Goal: Transaction & Acquisition: Book appointment/travel/reservation

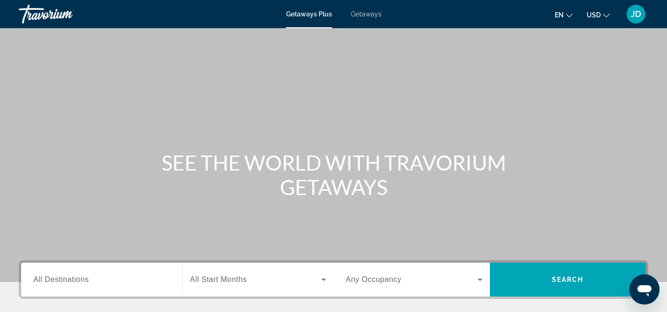
click at [570, 17] on button "en English Español Français Italiano Português русский" at bounding box center [564, 15] width 18 height 14
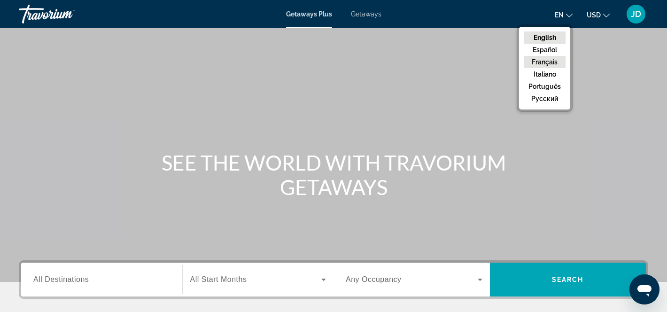
click at [552, 64] on button "Français" at bounding box center [545, 62] width 42 height 12
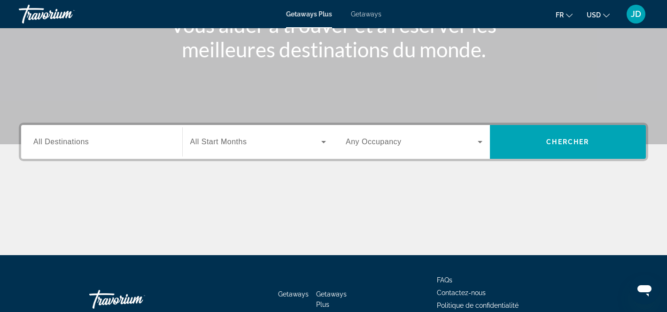
scroll to position [133, 0]
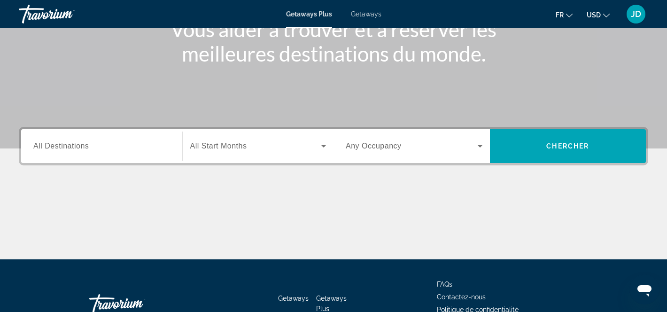
click at [86, 149] on span "All Destinations" at bounding box center [60, 146] width 55 height 8
click at [86, 149] on input "Destination All Destinations" at bounding box center [101, 146] width 137 height 11
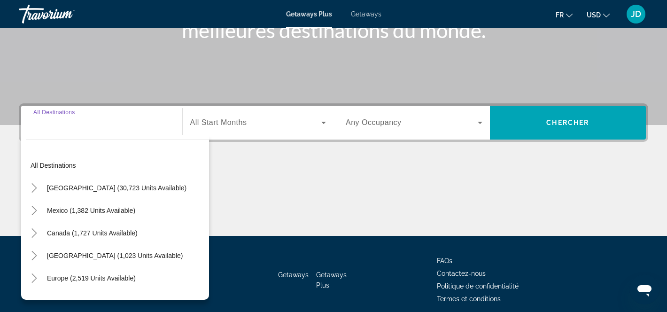
scroll to position [196, 0]
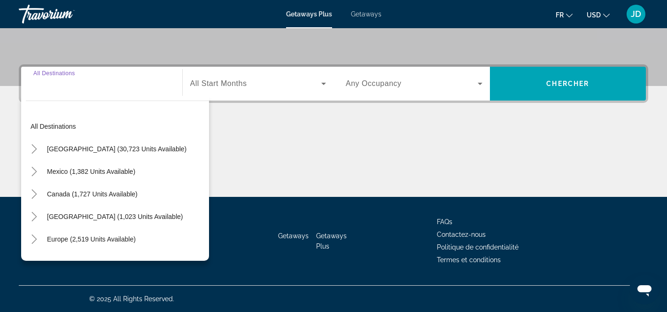
click at [90, 90] on div "Search widget" at bounding box center [101, 83] width 137 height 27
click at [63, 72] on div "Destination All Destinations" at bounding box center [101, 83] width 137 height 27
click at [62, 87] on input "Destination All Destinations" at bounding box center [101, 83] width 137 height 11
click at [77, 146] on span "[GEOGRAPHIC_DATA] (30,723 units available)" at bounding box center [116, 149] width 139 height 8
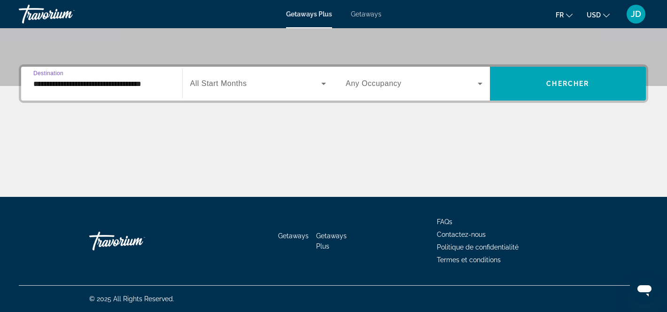
click at [82, 85] on input "**********" at bounding box center [101, 83] width 137 height 11
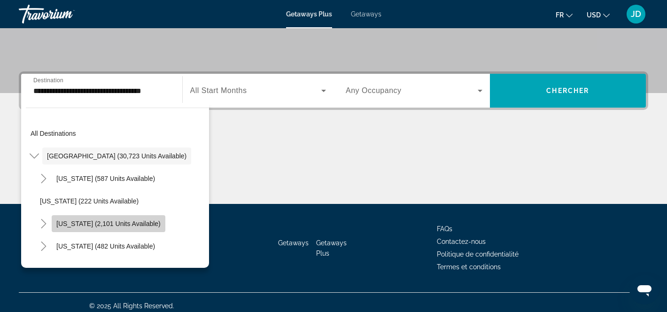
click at [118, 224] on span "[US_STATE] (2,101 units available)" at bounding box center [108, 224] width 104 height 8
type input "**********"
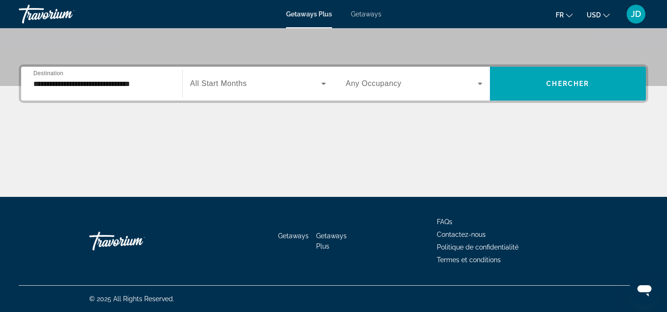
click at [246, 92] on div "Search widget" at bounding box center [258, 83] width 136 height 26
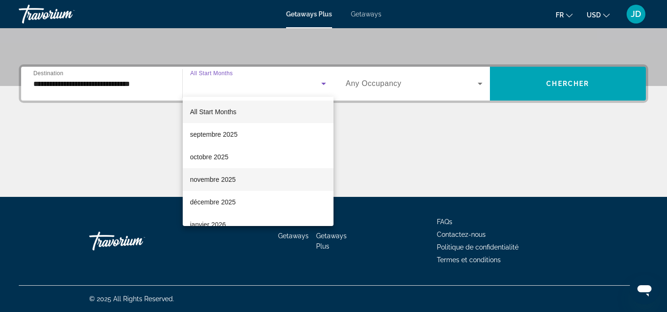
click at [236, 177] on mat-option "novembre 2025" at bounding box center [258, 179] width 151 height 23
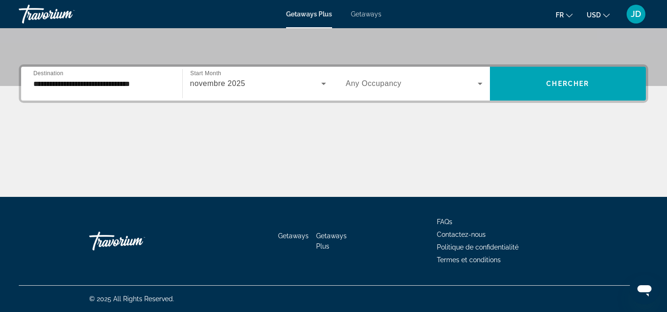
click at [364, 92] on div "Search widget" at bounding box center [414, 83] width 137 height 26
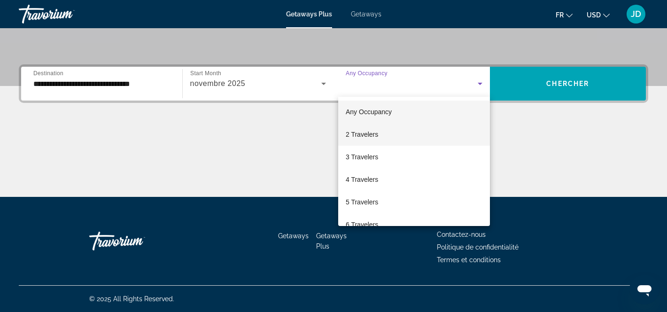
click at [371, 136] on span "2 Travelers" at bounding box center [362, 134] width 32 height 11
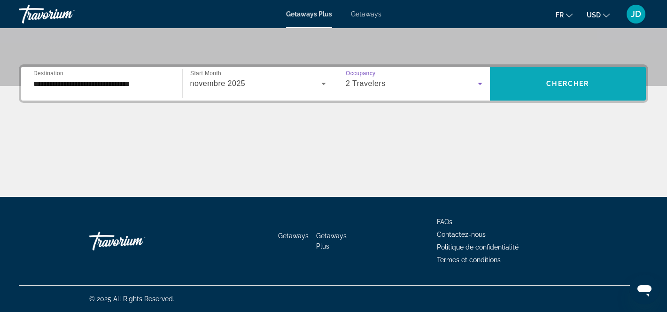
click at [541, 93] on span "Search widget" at bounding box center [568, 83] width 156 height 23
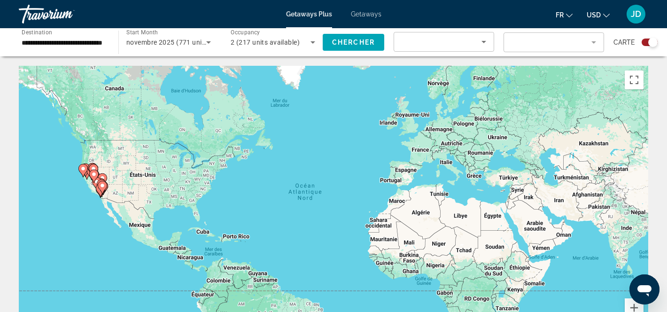
click at [93, 169] on image "Main content" at bounding box center [94, 169] width 6 height 6
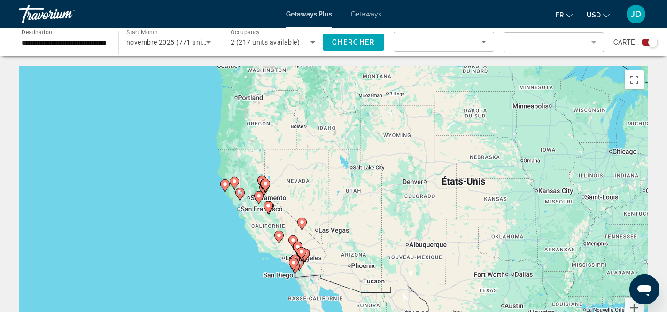
drag, startPoint x: 285, startPoint y: 201, endPoint x: 216, endPoint y: 187, distance: 70.5
click at [216, 187] on div "Pour activer le glissement avec le clavier, appuyez sur Alt+Entrée. Une fois ce…" at bounding box center [333, 207] width 629 height 282
click at [260, 180] on gmp-advanced-marker "Main content" at bounding box center [264, 185] width 9 height 14
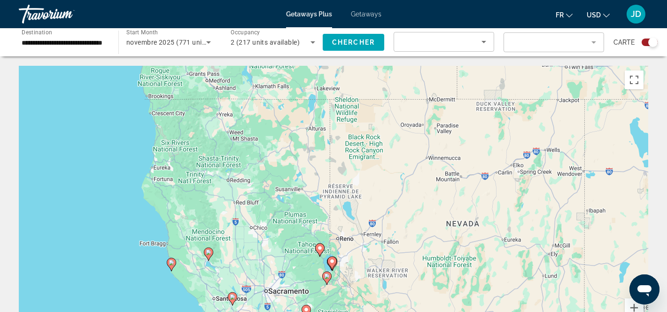
drag, startPoint x: 223, startPoint y: 202, endPoint x: 221, endPoint y: 266, distance: 63.9
click at [221, 266] on div "Pour activer le glissement avec le clavier, appuyez sur Alt+Entrée. Une fois ce…" at bounding box center [333, 207] width 629 height 282
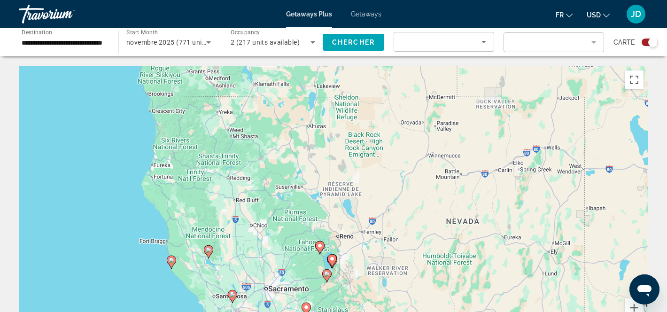
click at [208, 252] on image "Main content" at bounding box center [209, 250] width 6 height 6
type input "**********"
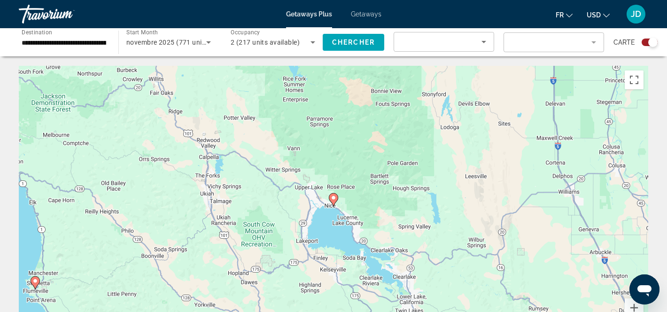
click at [333, 195] on icon "Main content" at bounding box center [333, 199] width 8 height 12
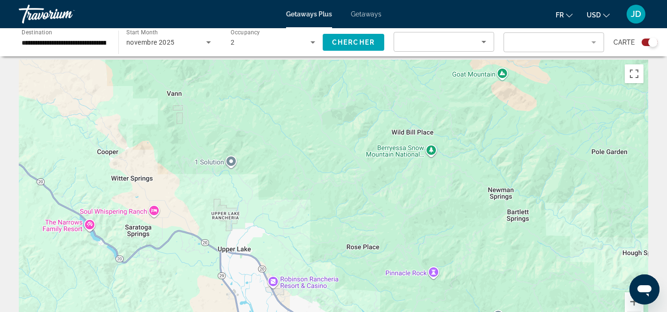
scroll to position [8, 0]
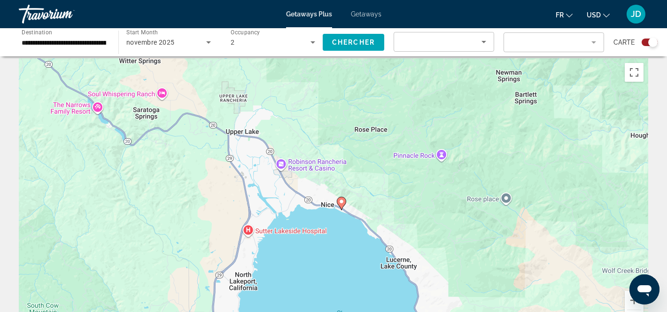
drag, startPoint x: 311, startPoint y: 262, endPoint x: 319, endPoint y: 144, distance: 117.7
click at [319, 144] on div "Pour activer le glissement avec le clavier, appuyez sur Alt+Entrée. Une fois ce…" at bounding box center [333, 199] width 629 height 282
click at [341, 202] on image "Main content" at bounding box center [342, 202] width 6 height 6
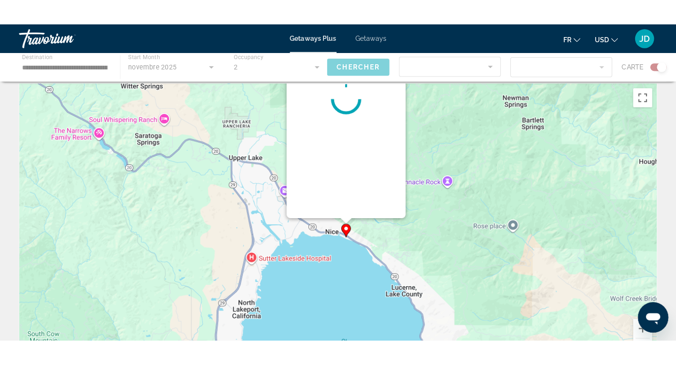
scroll to position [0, 0]
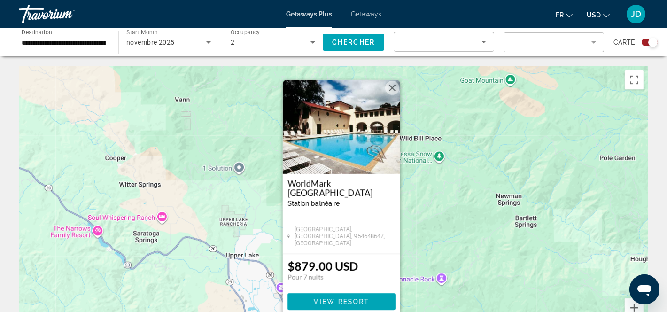
click at [397, 88] on button "Fermer" at bounding box center [392, 88] width 14 height 14
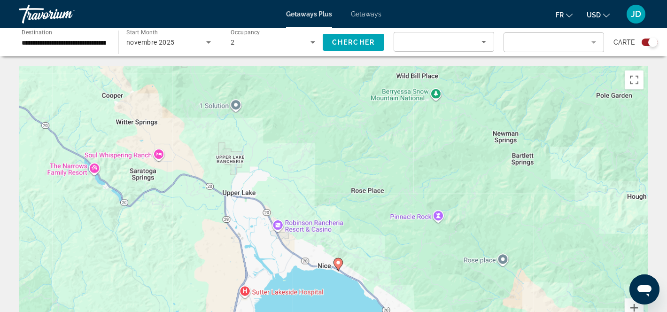
drag, startPoint x: 602, startPoint y: 277, endPoint x: 599, endPoint y: 212, distance: 64.9
click at [599, 212] on div "Pour activer le glissement avec le clavier, appuyez sur Alt+Entrée. Une fois ce…" at bounding box center [333, 207] width 629 height 282
click at [633, 307] on button "Zoom avant" at bounding box center [634, 307] width 19 height 19
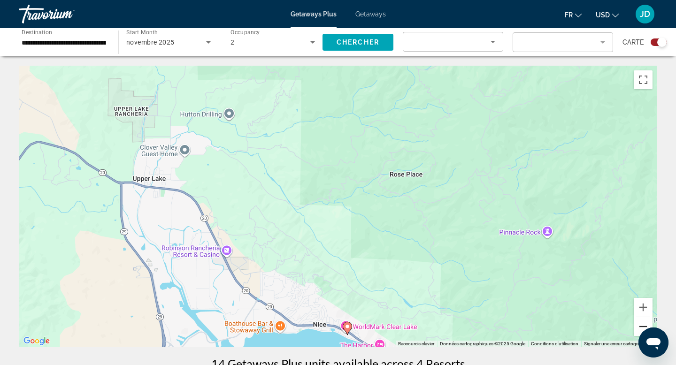
click at [640, 311] on button "Zoom arrière" at bounding box center [643, 326] width 19 height 19
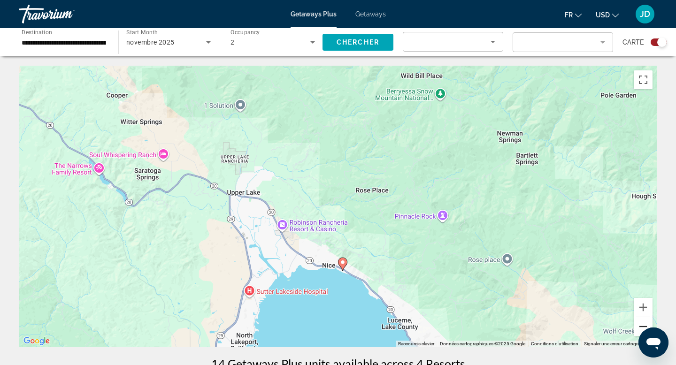
click at [640, 311] on button "Zoom arrière" at bounding box center [643, 326] width 19 height 19
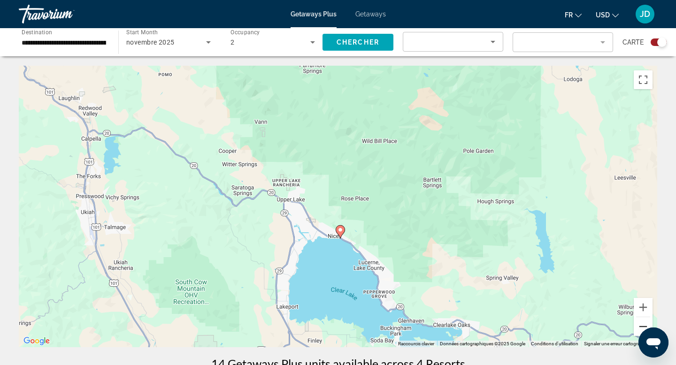
click at [640, 311] on button "Zoom arrière" at bounding box center [643, 326] width 19 height 19
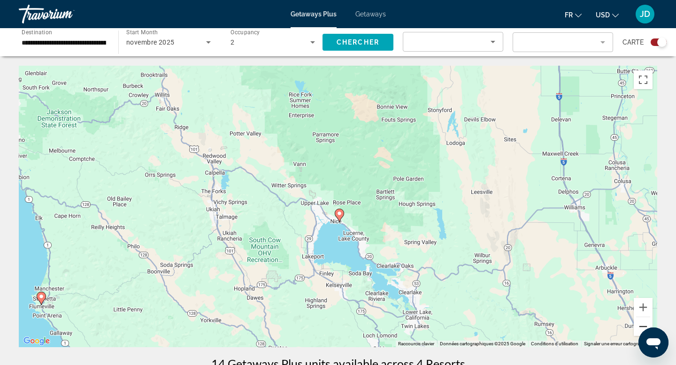
click at [640, 311] on button "Zoom arrière" at bounding box center [643, 326] width 19 height 19
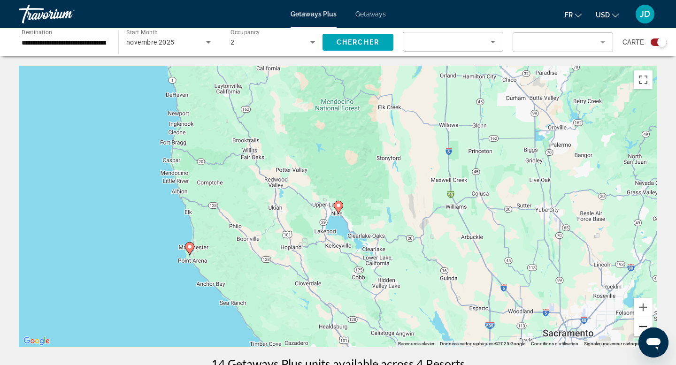
click at [640, 311] on button "Zoom arrière" at bounding box center [643, 326] width 19 height 19
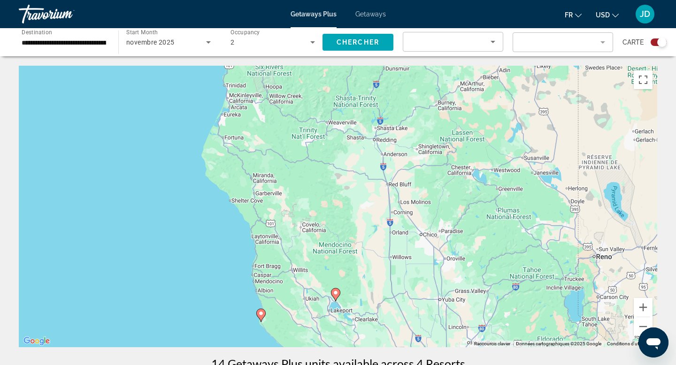
drag, startPoint x: 512, startPoint y: 215, endPoint x: 510, endPoint y: 308, distance: 93.5
click at [510, 308] on div "Pour activer le glissement avec le clavier, appuyez sur Alt+Entrée. Une fois ce…" at bounding box center [338, 207] width 639 height 282
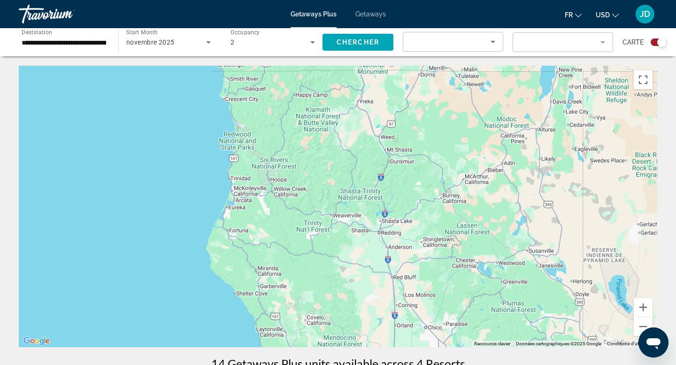
drag, startPoint x: 478, startPoint y: 178, endPoint x: 482, endPoint y: 273, distance: 95.4
click at [482, 273] on div "Pour activer le glissement avec le clavier, appuyez sur Alt+Entrée. Une fois ce…" at bounding box center [338, 207] width 639 height 282
click at [78, 46] on input "**********" at bounding box center [64, 42] width 85 height 11
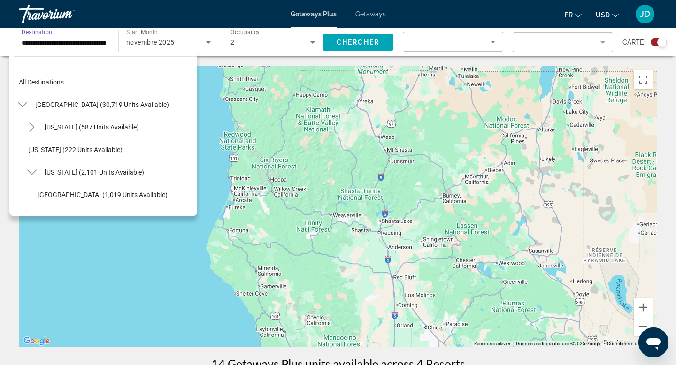
scroll to position [124, 0]
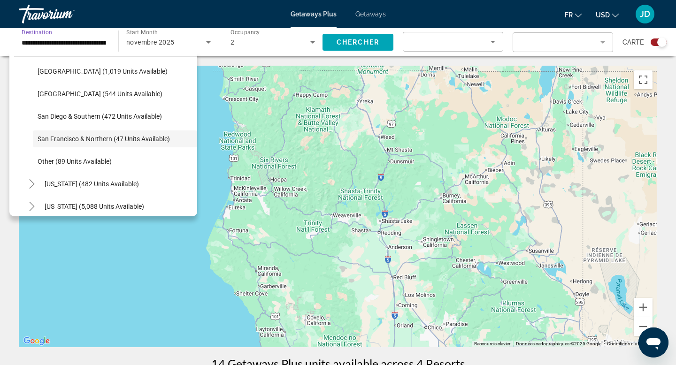
click at [79, 43] on input "**********" at bounding box center [64, 42] width 85 height 11
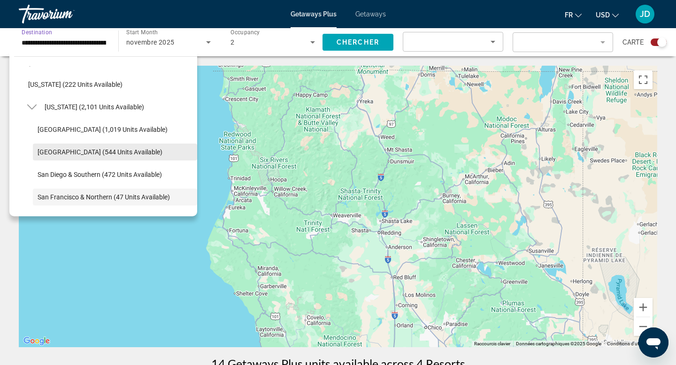
scroll to position [0, 0]
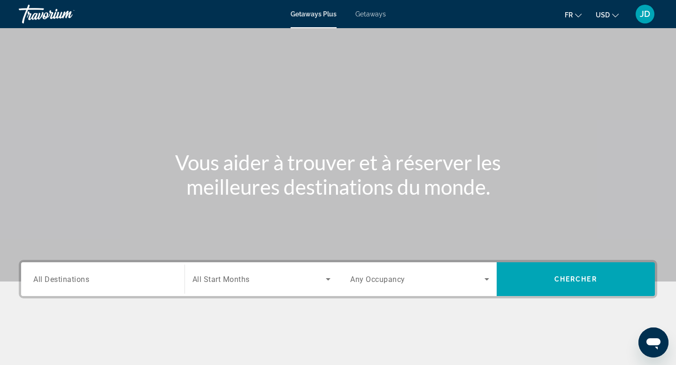
click at [119, 287] on div "Search widget" at bounding box center [102, 279] width 139 height 27
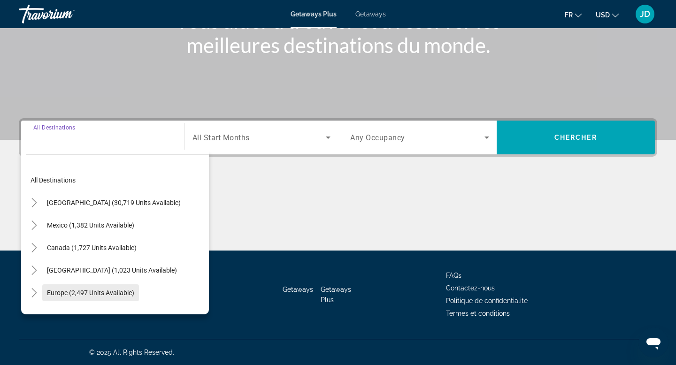
scroll to position [142, 0]
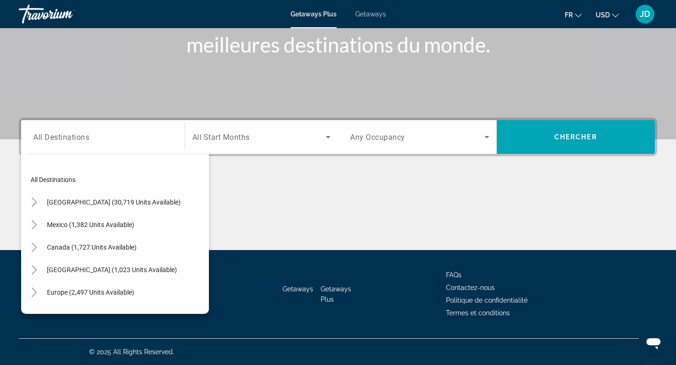
click at [67, 143] on div "Search widget" at bounding box center [102, 137] width 139 height 27
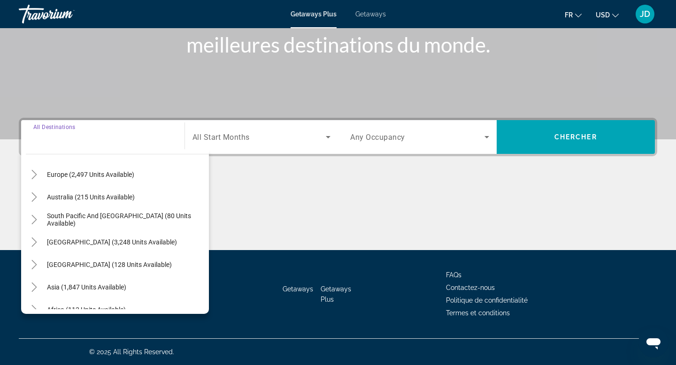
scroll to position [117, 0]
click at [68, 172] on span "Europe (2,497 units available)" at bounding box center [90, 176] width 87 height 8
type input "**********"
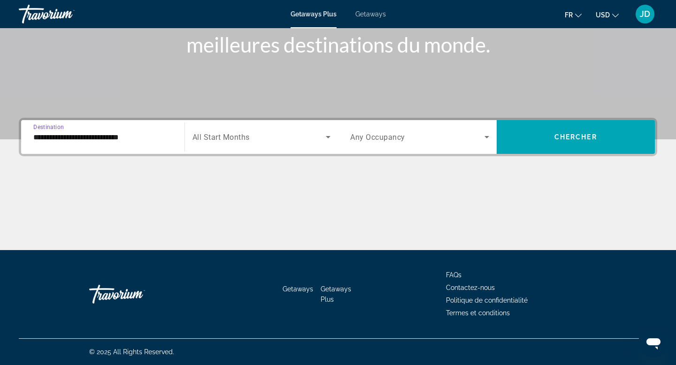
click at [240, 142] on span "Search widget" at bounding box center [260, 136] width 134 height 11
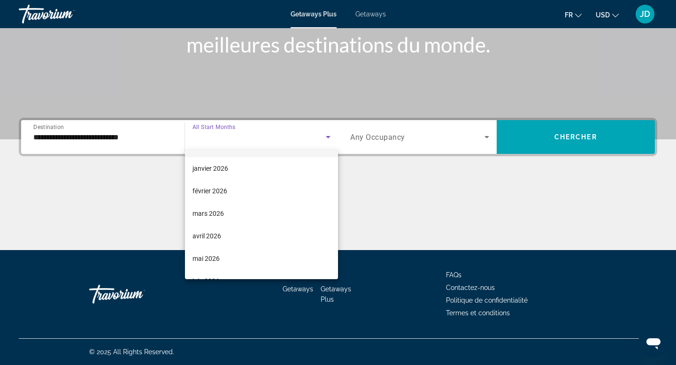
scroll to position [115, 0]
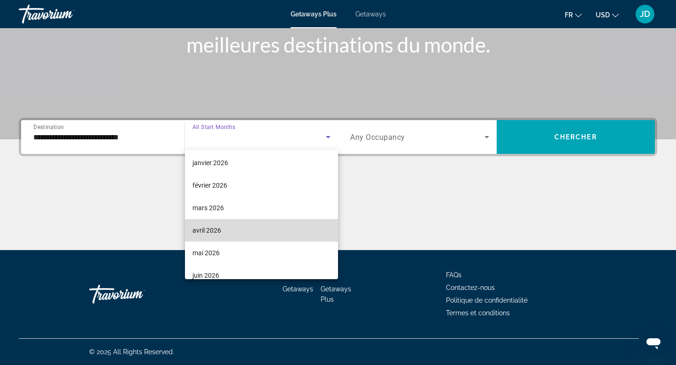
click at [228, 236] on mat-option "avril 2026" at bounding box center [262, 230] width 154 height 23
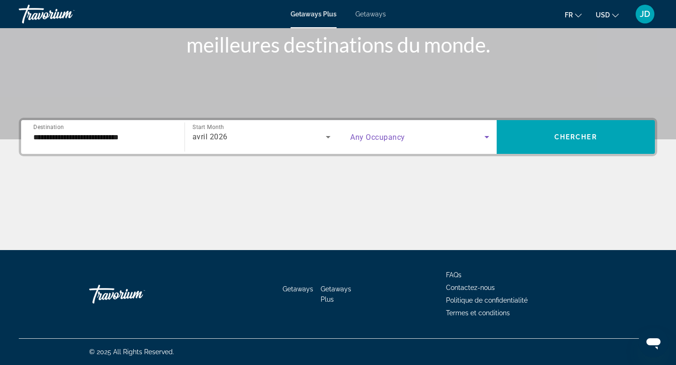
click at [451, 139] on span "Search widget" at bounding box center [417, 136] width 134 height 11
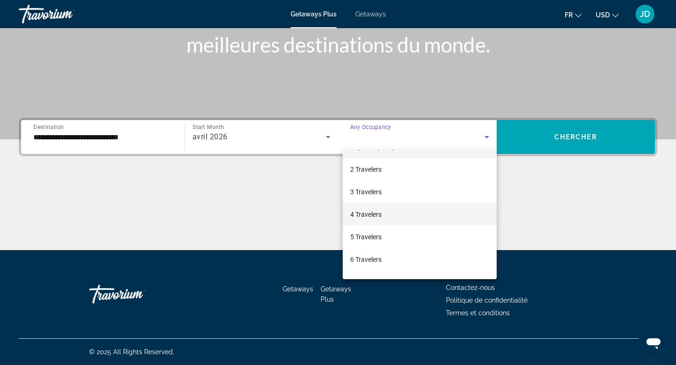
scroll to position [13, 0]
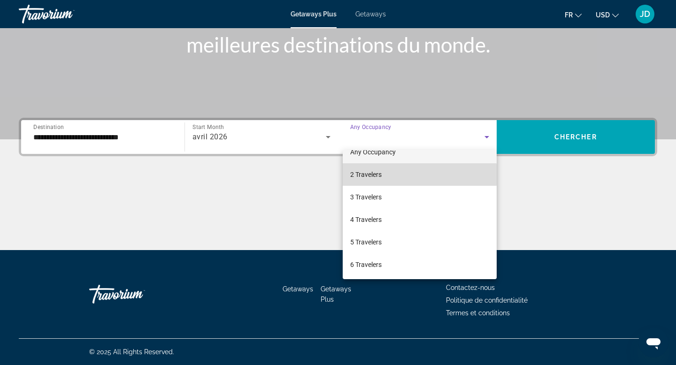
click at [398, 175] on mat-option "2 Travelers" at bounding box center [420, 174] width 154 height 23
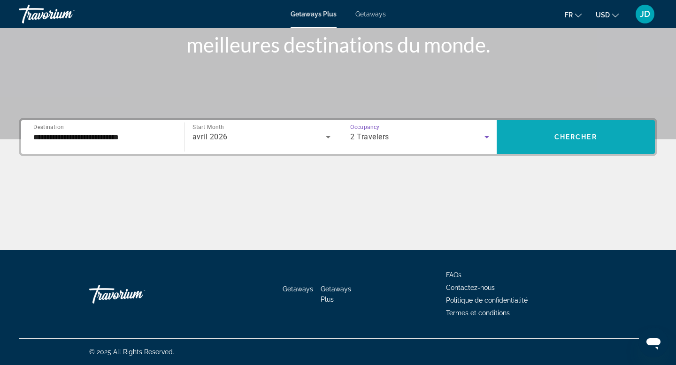
click at [564, 141] on span "Search widget" at bounding box center [576, 137] width 159 height 23
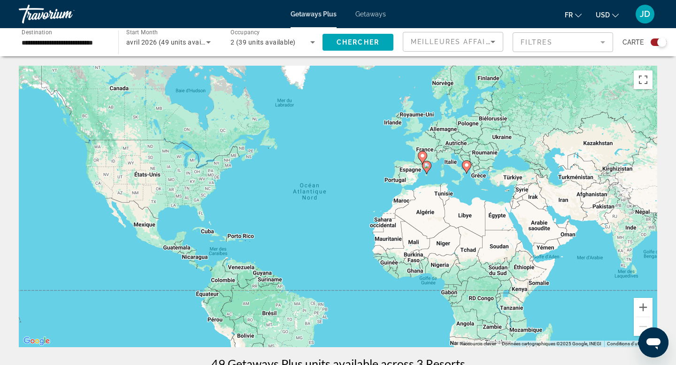
click at [423, 151] on icon "Main content" at bounding box center [422, 157] width 9 height 13
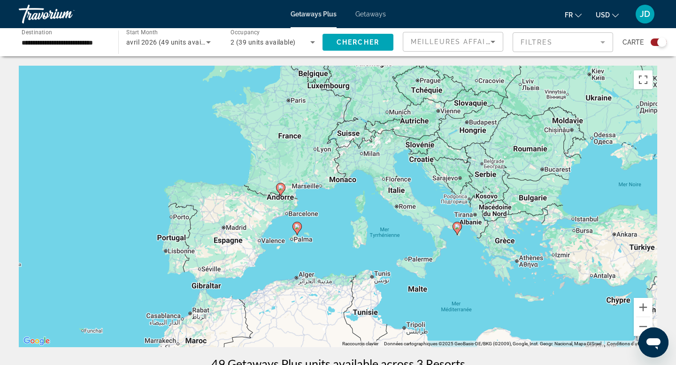
drag, startPoint x: 351, startPoint y: 181, endPoint x: 292, endPoint y: 171, distance: 60.0
click at [292, 171] on div "Pour activer le glissement avec le clavier, appuyez sur Alt+Entrée. Une fois ce…" at bounding box center [338, 207] width 639 height 282
click at [645, 308] on button "Zoom avant" at bounding box center [643, 307] width 19 height 19
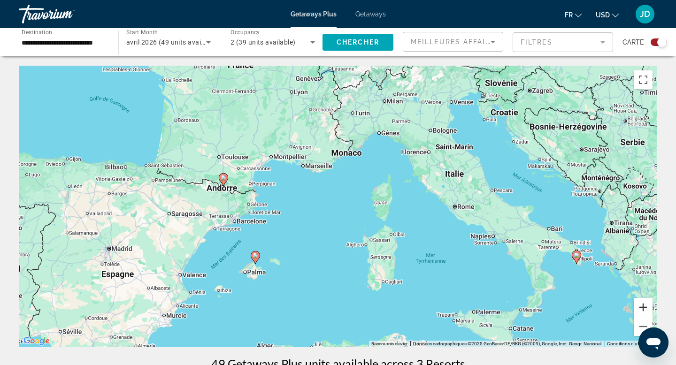
click at [645, 308] on button "Zoom avant" at bounding box center [643, 307] width 19 height 19
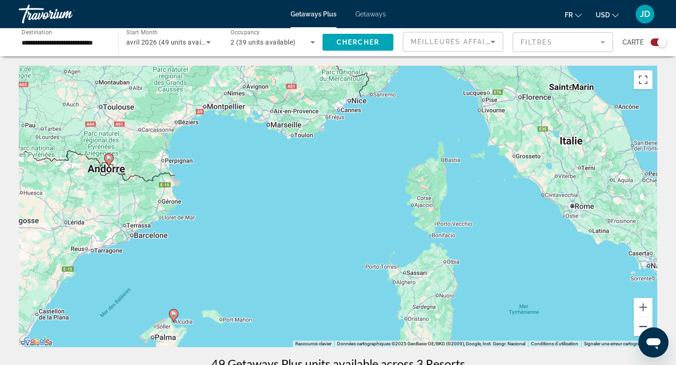
click at [637, 311] on button "Zoom arrière" at bounding box center [643, 326] width 19 height 19
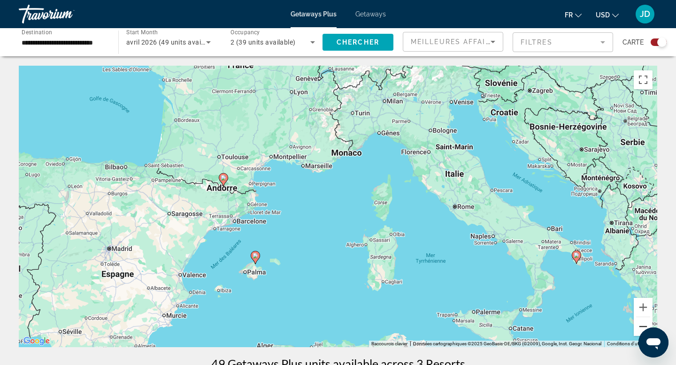
click at [637, 311] on button "Zoom arrière" at bounding box center [643, 326] width 19 height 19
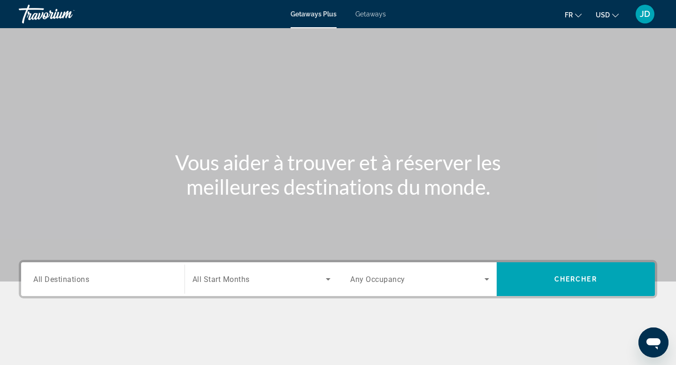
click at [61, 285] on div "Search widget" at bounding box center [102, 279] width 139 height 27
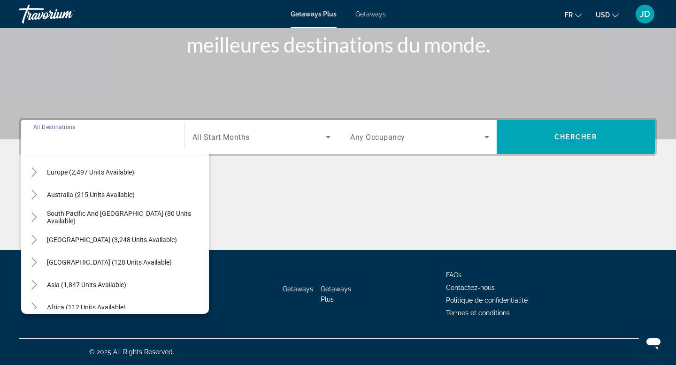
scroll to position [115, 0]
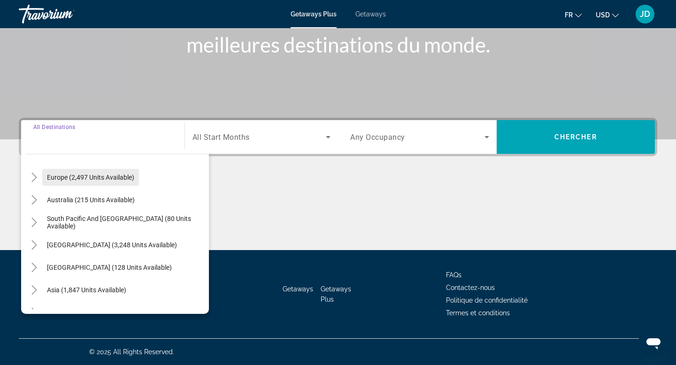
click at [89, 175] on span "Europe (2,497 units available)" at bounding box center [90, 178] width 87 height 8
type input "**********"
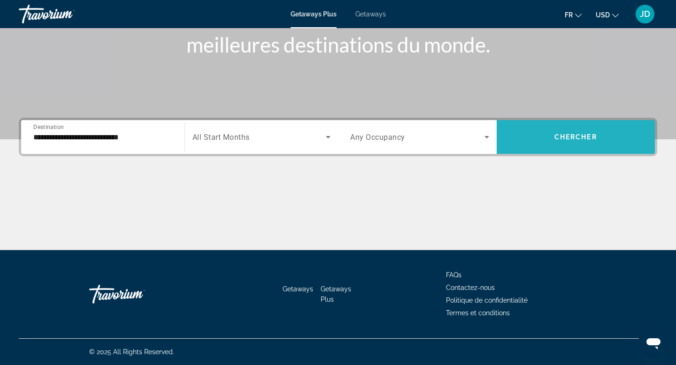
click at [537, 139] on span "Search widget" at bounding box center [576, 137] width 159 height 23
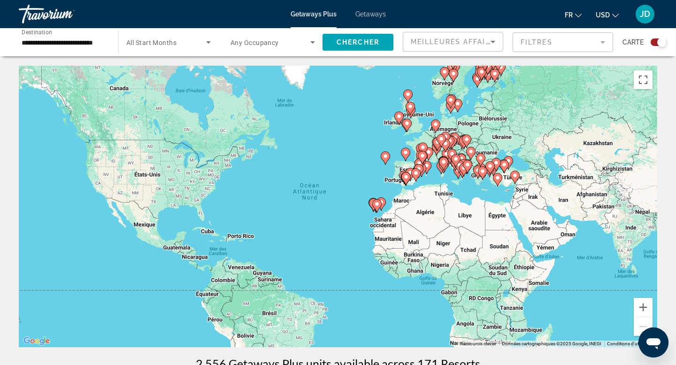
click at [430, 152] on image "Main content" at bounding box center [429, 152] width 6 height 6
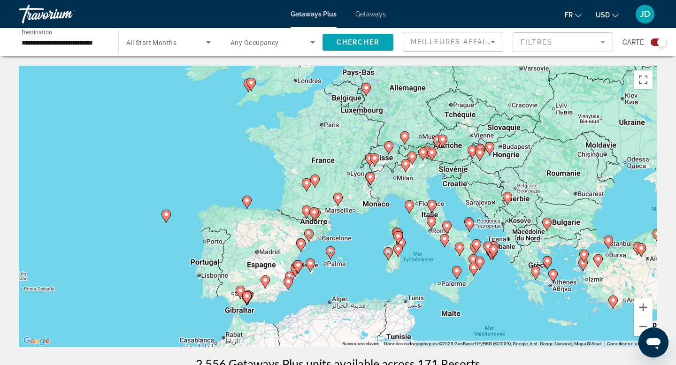
click at [339, 200] on image "Main content" at bounding box center [338, 198] width 6 height 6
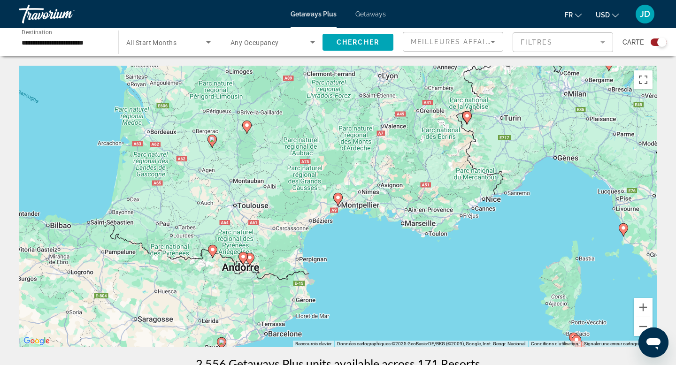
click at [624, 231] on image "Main content" at bounding box center [624, 228] width 6 height 6
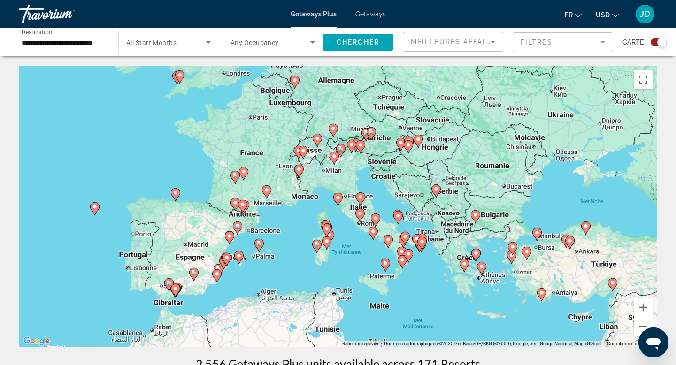
click at [361, 214] on image "Main content" at bounding box center [360, 214] width 6 height 6
type input "**********"
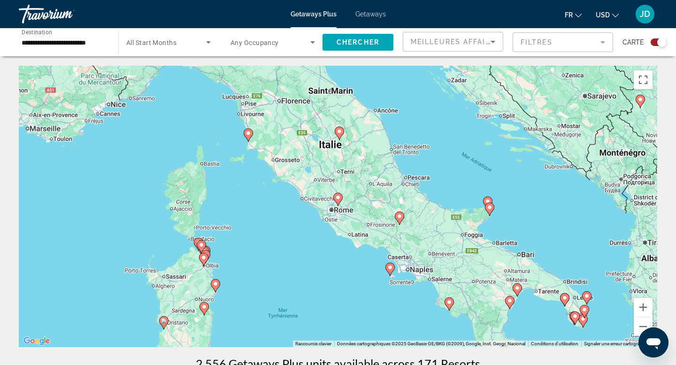
click at [339, 198] on image "Main content" at bounding box center [338, 198] width 6 height 6
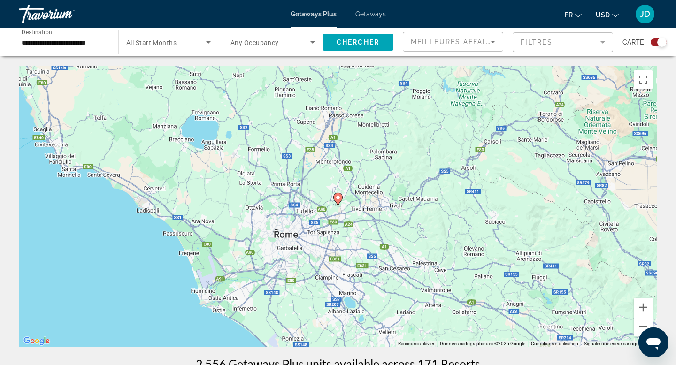
click at [339, 198] on image "Main content" at bounding box center [338, 198] width 6 height 6
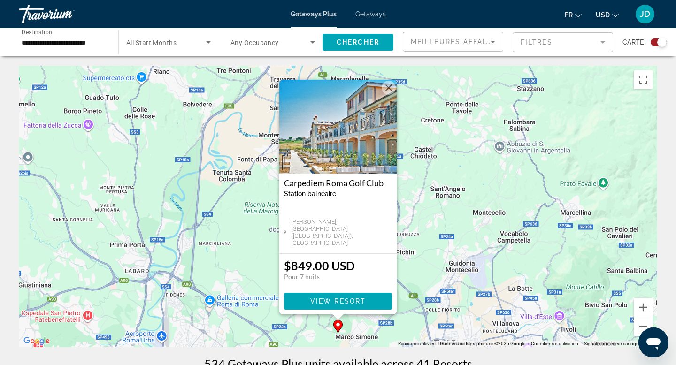
click at [351, 131] on img "Main content" at bounding box center [337, 127] width 117 height 94
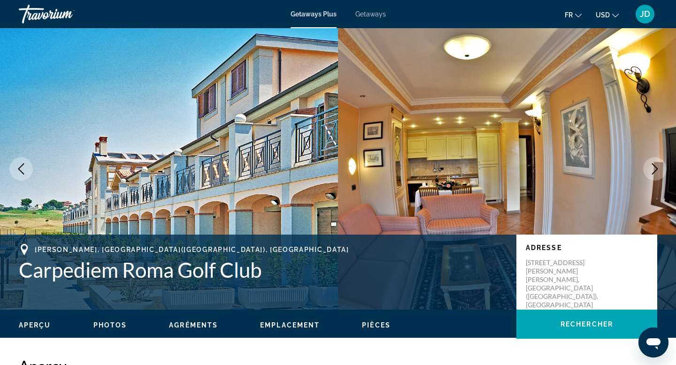
click at [655, 170] on icon "Next image" at bounding box center [654, 168] width 11 height 11
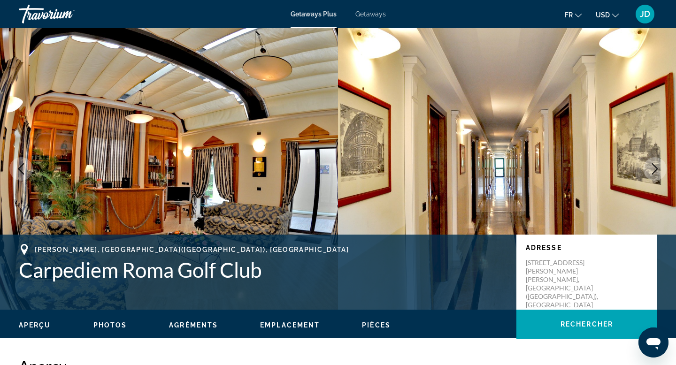
click at [655, 170] on icon "Next image" at bounding box center [654, 168] width 11 height 11
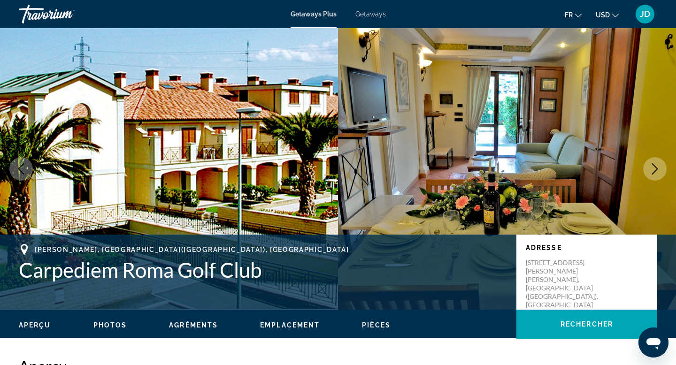
click at [655, 170] on icon "Next image" at bounding box center [654, 168] width 11 height 11
